Goal: Task Accomplishment & Management: Complete application form

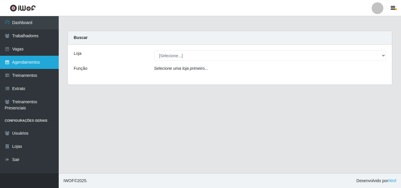
click at [28, 61] on link "Agendamentos" at bounding box center [29, 62] width 59 height 13
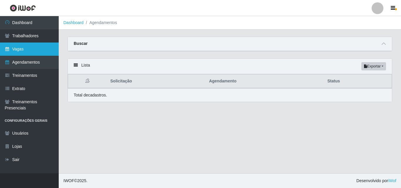
click at [25, 45] on link "Vagas" at bounding box center [29, 49] width 59 height 13
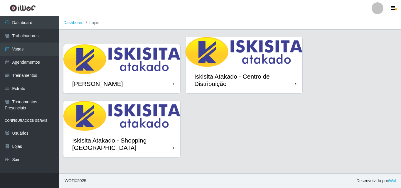
click at [133, 119] on img at bounding box center [121, 116] width 117 height 30
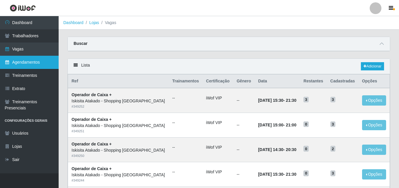
click at [16, 60] on link "Agendamentos" at bounding box center [29, 62] width 59 height 13
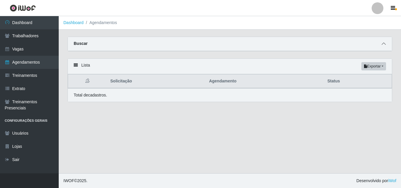
click at [385, 44] on icon at bounding box center [384, 44] width 4 height 4
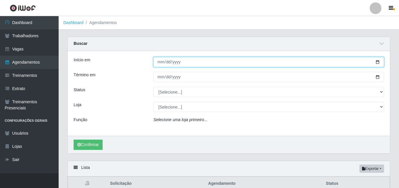
click at [161, 62] on input "Início em" at bounding box center [269, 62] width 231 height 10
type input "[DATE]"
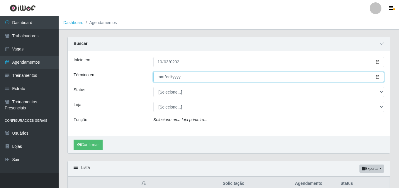
click at [161, 79] on input "Término em" at bounding box center [269, 77] width 231 height 10
type input "[DATE]"
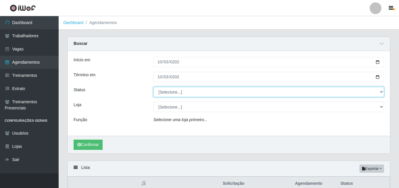
click at [185, 91] on select "[Selecione...] AGENDADO AGUARDANDO LIBERAR EM ANDAMENTO EM REVISÃO FINALIZADO C…" at bounding box center [269, 92] width 231 height 10
select select "FINALIZADO"
click at [154, 87] on select "[Selecione...] AGENDADO AGUARDANDO LIBERAR EM ANDAMENTO EM REVISÃO FINALIZADO C…" at bounding box center [269, 92] width 231 height 10
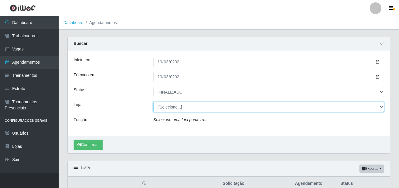
click at [170, 108] on select "[Selecione...] Iskisita Atakado - Alecrim Iskisita Atakado - Centro de Distribu…" at bounding box center [269, 107] width 231 height 10
select select "424"
click at [154, 102] on select "[Selecione...] Iskisita Atakado - Alecrim Iskisita Atakado - Centro de Distribu…" at bounding box center [269, 107] width 231 height 10
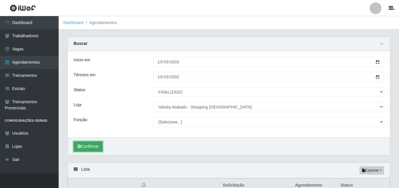
click at [86, 147] on button "Confirmar" at bounding box center [88, 146] width 29 height 10
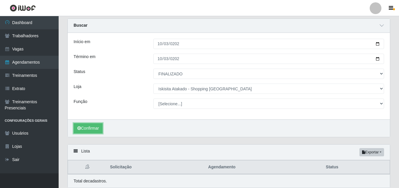
scroll to position [40, 0]
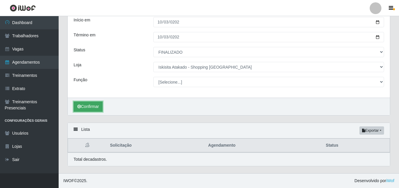
click at [92, 106] on button "Confirmar" at bounding box center [88, 107] width 29 height 10
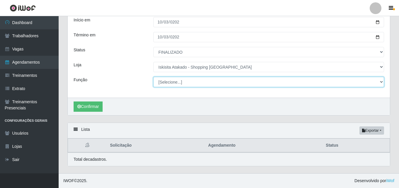
click at [227, 81] on select "[Selecione...] Auxiliar de Estacionamento Auxiliar de Estacionamento + Auxiliar…" at bounding box center [269, 82] width 231 height 10
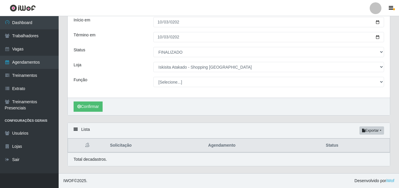
click at [198, 103] on div "Confirmar" at bounding box center [229, 107] width 323 height 18
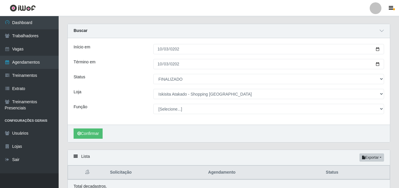
scroll to position [0, 0]
